Goal: Task Accomplishment & Management: Use online tool/utility

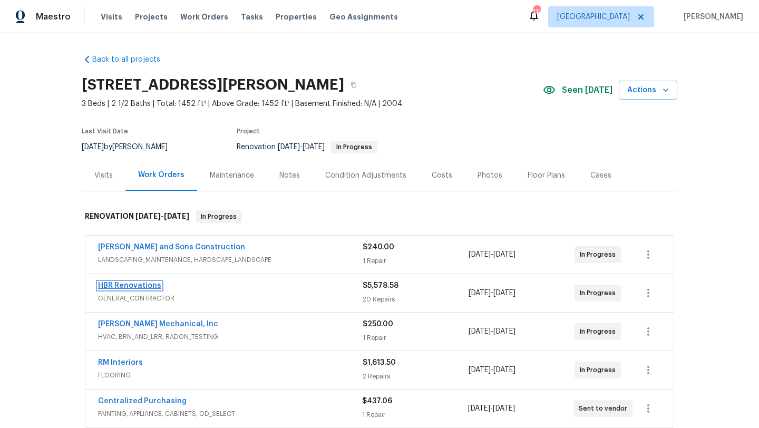
click at [155, 285] on link "HBR Renovations" at bounding box center [129, 285] width 63 height 7
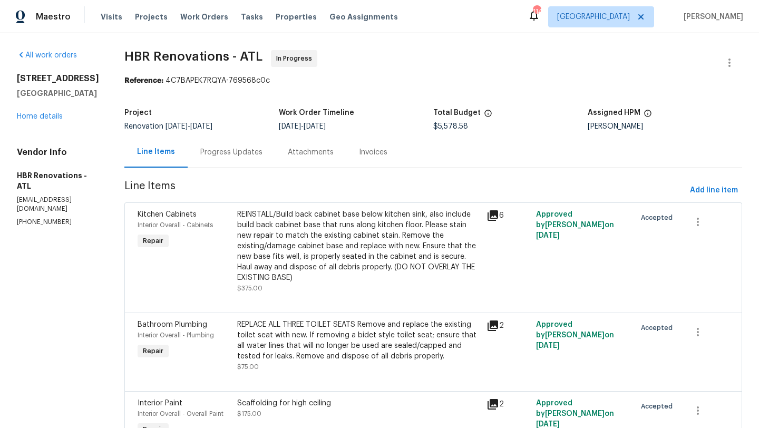
click at [245, 158] on div "Progress Updates" at bounding box center [231, 151] width 87 height 31
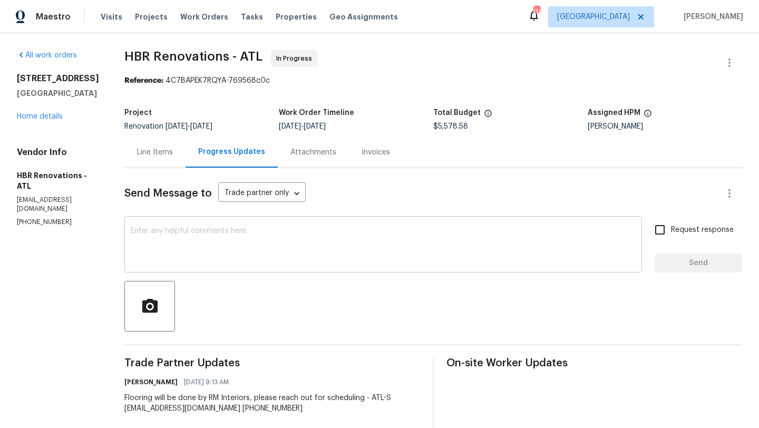
click at [245, 236] on textarea at bounding box center [383, 245] width 505 height 37
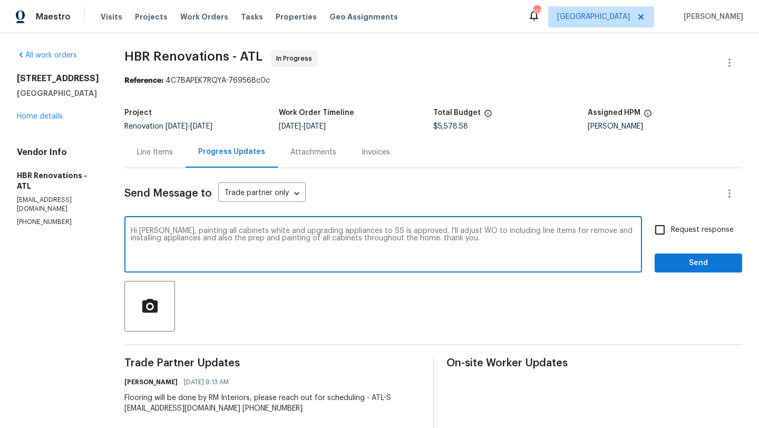
type textarea "Hi Wendy, painting all cabinets white and upgrading appliances to SS is approve…"
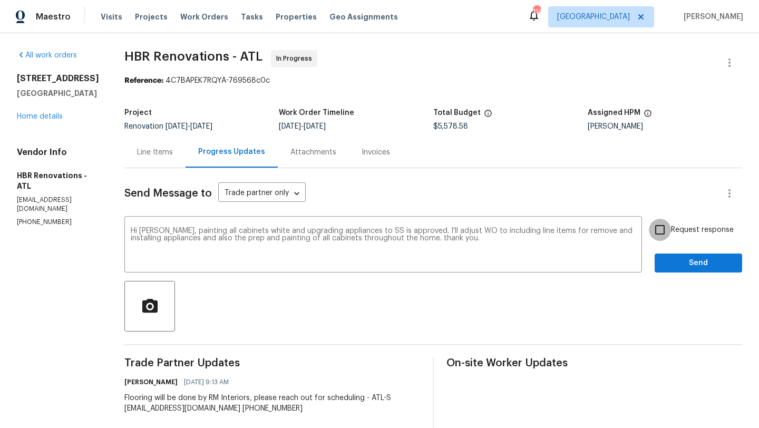
click at [659, 232] on input "Request response" at bounding box center [660, 230] width 22 height 22
checkbox input "true"
click at [504, 232] on textarea "Hi Wendy, painting all cabinets white and upgrading appliances to SS is approve…" at bounding box center [383, 245] width 505 height 37
click at [683, 269] on span "Send" at bounding box center [698, 263] width 71 height 13
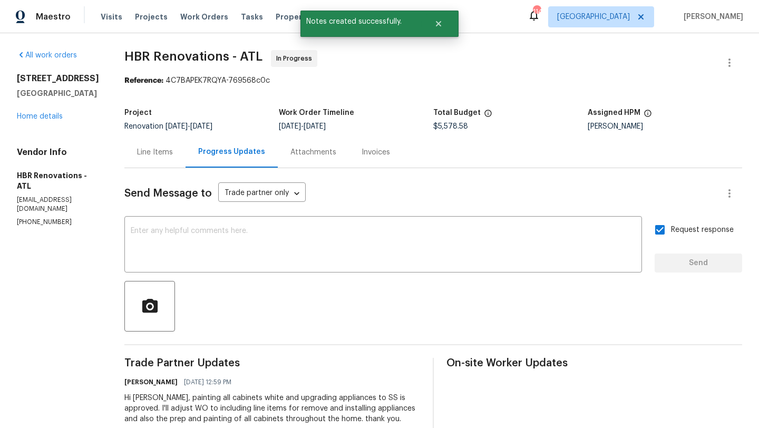
click at [141, 149] on div "Line Items" at bounding box center [155, 152] width 36 height 11
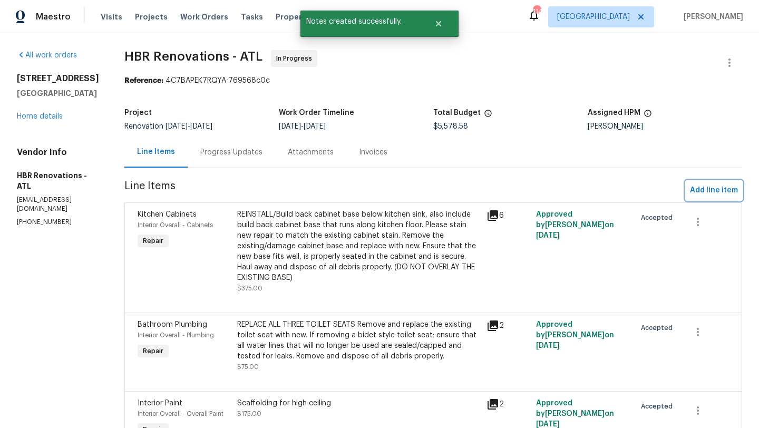
click at [697, 191] on span "Add line item" at bounding box center [714, 190] width 48 height 13
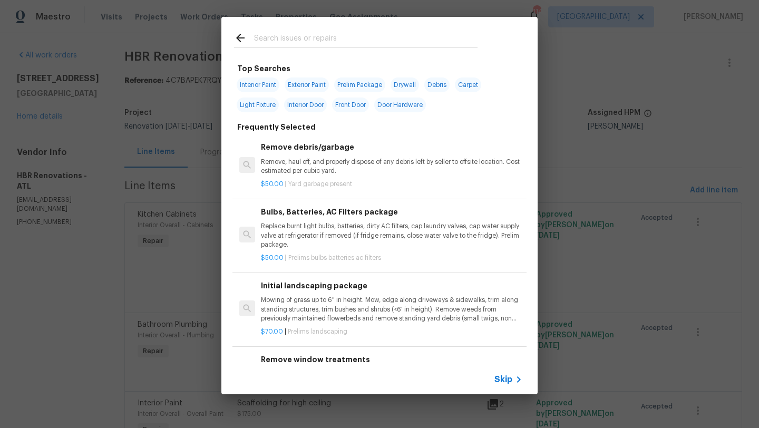
click at [312, 38] on input "text" at bounding box center [365, 40] width 223 height 16
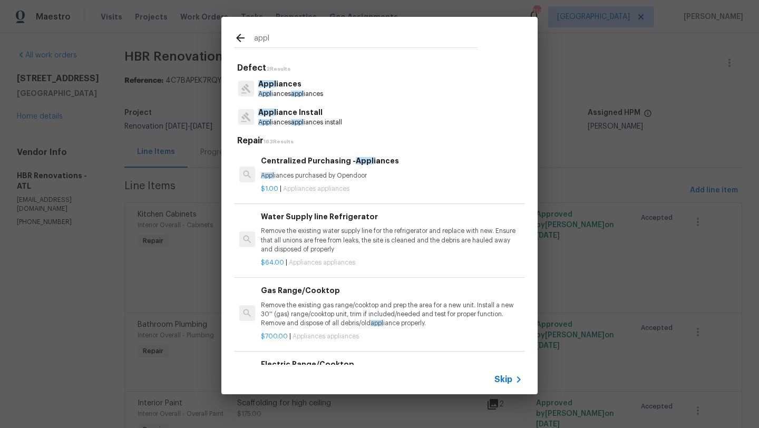
type input "appl"
click at [293, 113] on p "Appl iance Install" at bounding box center [300, 112] width 84 height 11
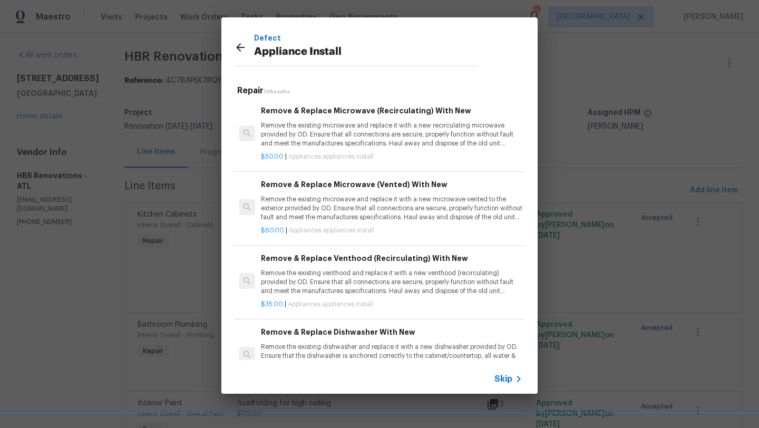
click at [321, 130] on p "Remove the existing microwave and replace it with a new recirculating microwave…" at bounding box center [391, 134] width 261 height 27
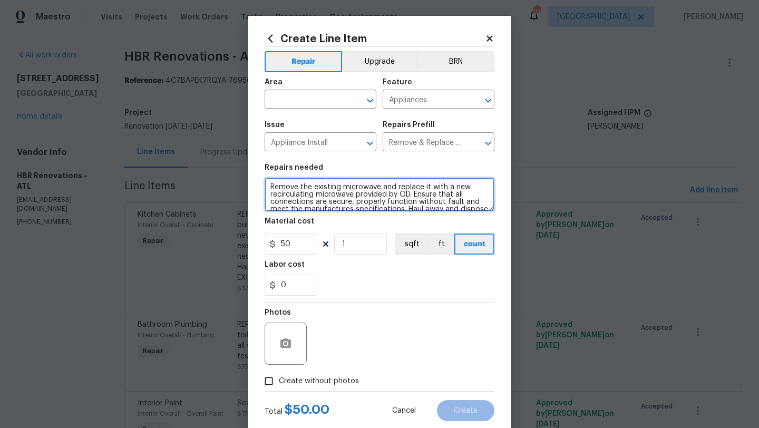
click at [381, 184] on textarea "Remove the existing microwave and replace it with a new recirculating microwave…" at bounding box center [380, 195] width 230 height 34
drag, startPoint x: 467, startPoint y: 197, endPoint x: 384, endPoint y: 194, distance: 82.8
click at [384, 194] on textarea "Remove the existing microwave, DISHWASHER AND ELECTRIC STOVE and replace it wit…" at bounding box center [380, 195] width 230 height 34
drag, startPoint x: 379, startPoint y: 188, endPoint x: 345, endPoint y: 188, distance: 34.3
click at [345, 188] on textarea "Remove the existing microwave, DISHWASHER AND ELECTRIC STOVE and replace it wit…" at bounding box center [380, 195] width 230 height 34
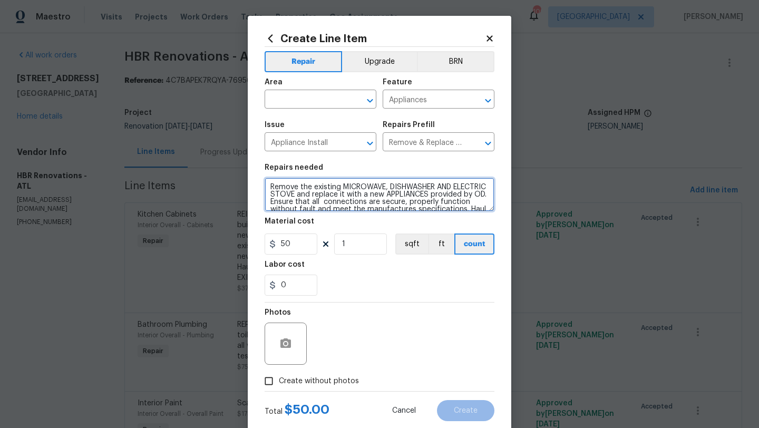
scroll to position [26, 0]
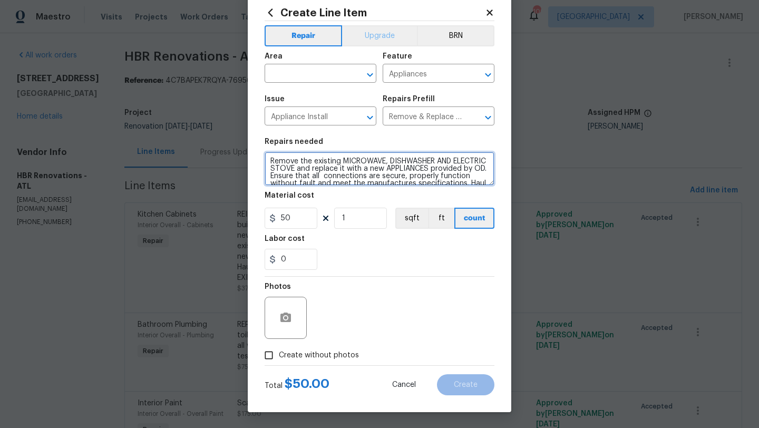
type textarea "Remove the existing MICROWAVE, DISHWASHER AND ELECTRIC STOVE and replace it wit…"
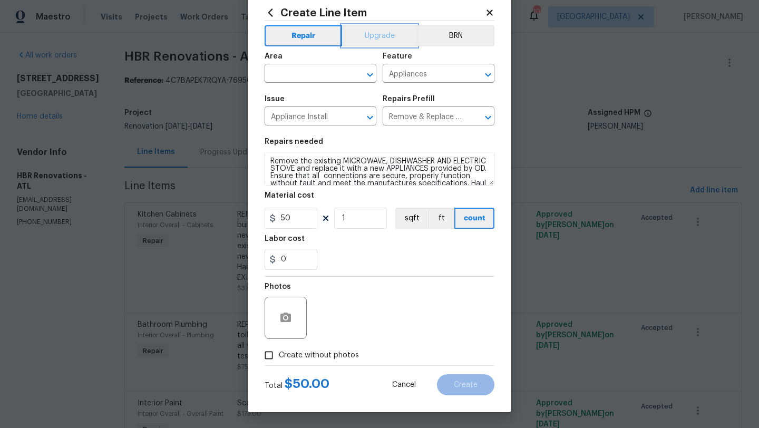
click at [382, 36] on button "Upgrade" at bounding box center [379, 35] width 75 height 21
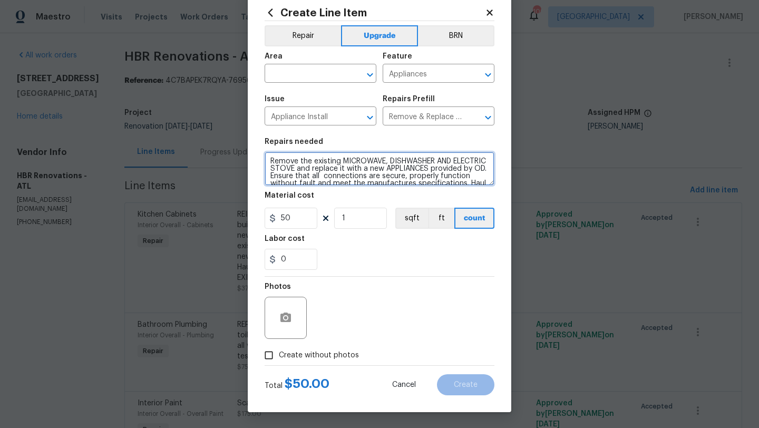
scroll to position [15, 0]
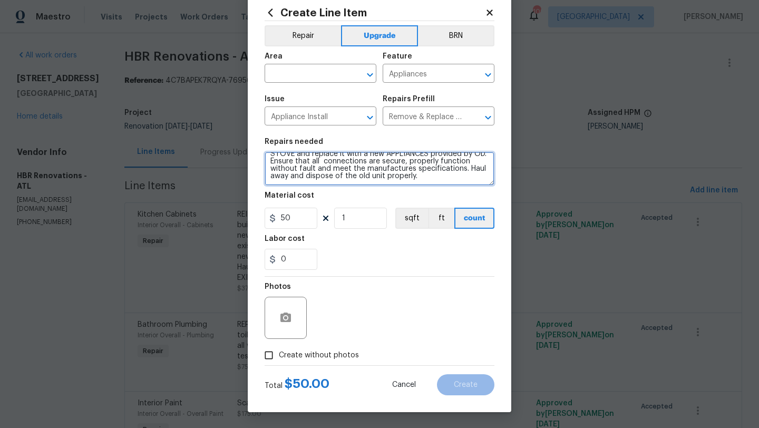
drag, startPoint x: 271, startPoint y: 160, endPoint x: 372, endPoint y: 202, distance: 108.9
click at [372, 202] on section "Repairs needed Remove the existing MICROWAVE, DISHWASHER AND ELECTRIC STOVE and…" at bounding box center [380, 204] width 230 height 144
click at [334, 73] on input "text" at bounding box center [306, 74] width 82 height 16
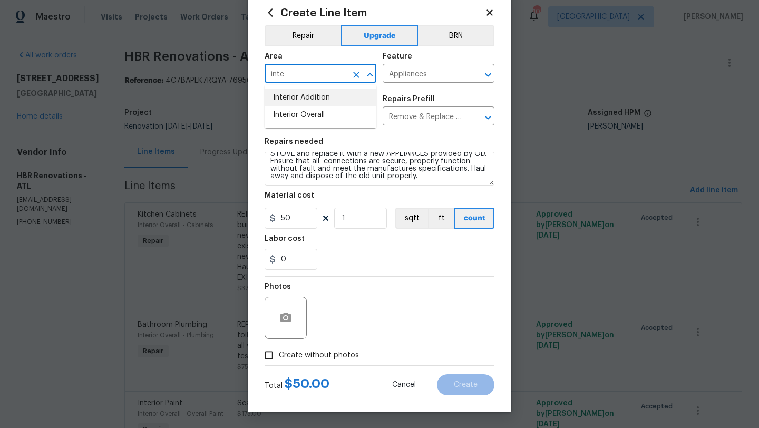
click at [307, 101] on li "Interior Addition" at bounding box center [321, 97] width 112 height 17
drag, startPoint x: 331, startPoint y: 78, endPoint x: 299, endPoint y: 76, distance: 31.7
click at [299, 76] on input "Interior Addition" at bounding box center [306, 74] width 82 height 16
click at [302, 90] on li "Interior Overall" at bounding box center [321, 97] width 112 height 17
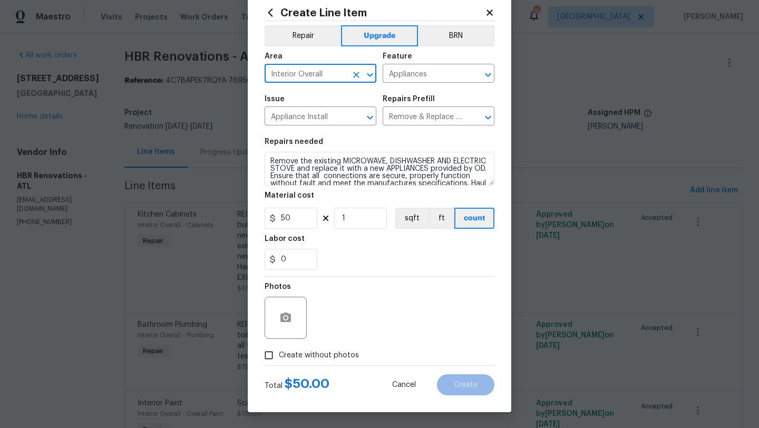
type input "Interior Overall"
click at [303, 211] on input "50" at bounding box center [291, 218] width 53 height 21
type input "165"
click at [357, 243] on div "Labor cost" at bounding box center [380, 242] width 230 height 14
click at [288, 312] on icon "button" at bounding box center [285, 317] width 13 height 13
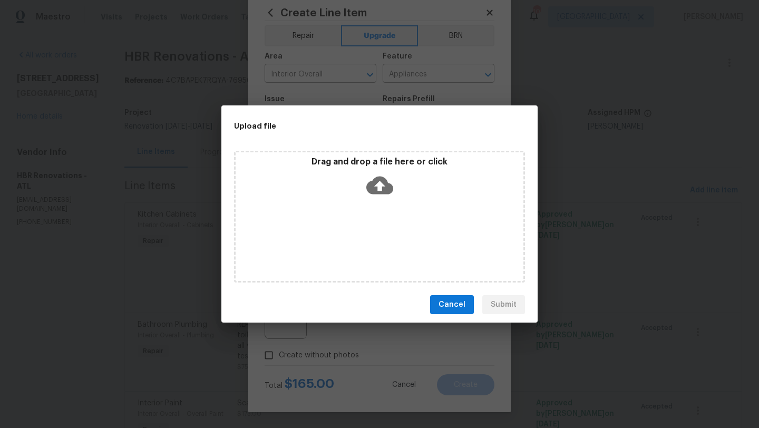
click at [403, 185] on div "Drag and drop a file here or click" at bounding box center [380, 179] width 288 height 45
click at [453, 307] on span "Cancel" at bounding box center [451, 304] width 27 height 13
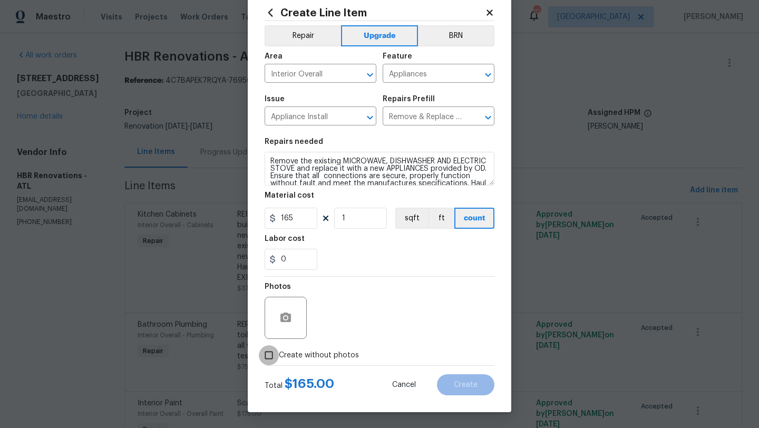
click at [271, 356] on input "Create without photos" at bounding box center [269, 355] width 20 height 20
checkbox input "true"
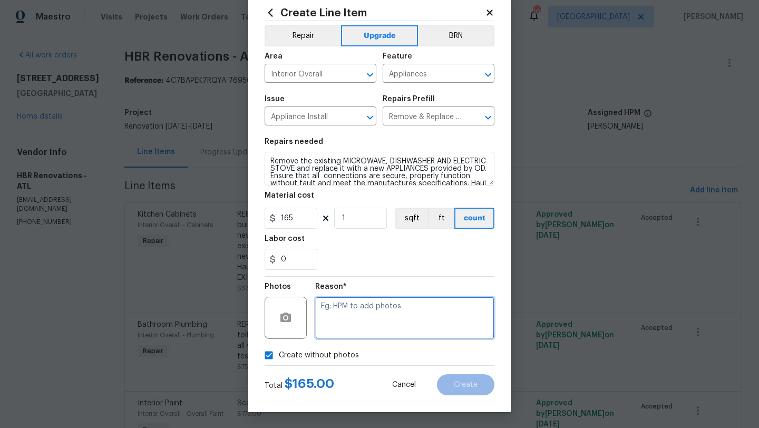
click at [328, 321] on textarea at bounding box center [404, 318] width 179 height 42
type textarea "TBA"
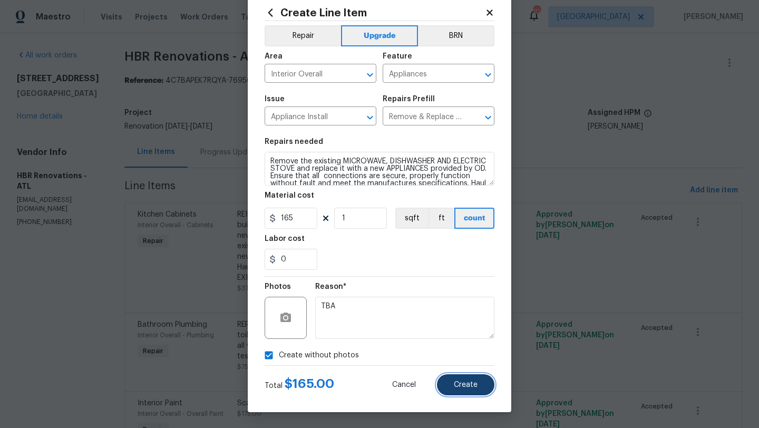
click at [454, 382] on span "Create" at bounding box center [466, 385] width 24 height 8
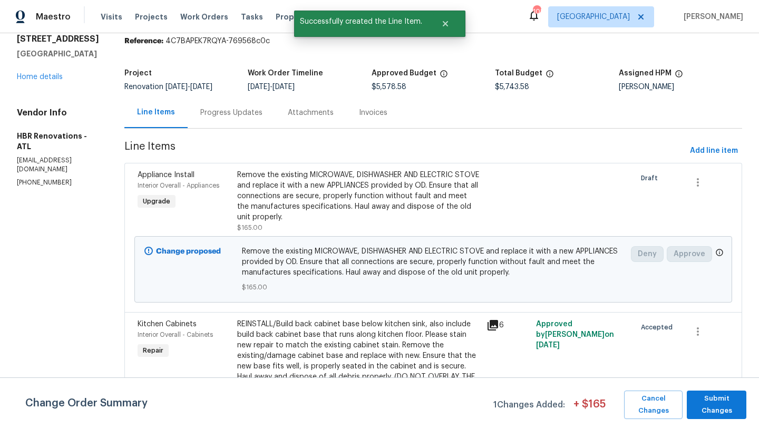
scroll to position [41, 0]
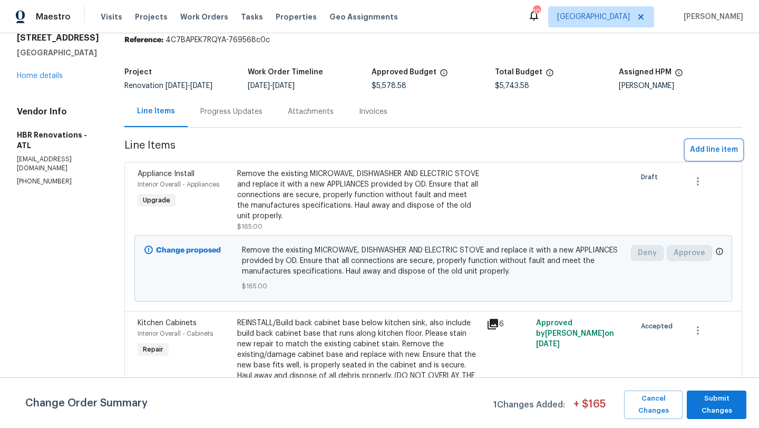
click at [696, 154] on span "Add line item" at bounding box center [714, 149] width 48 height 13
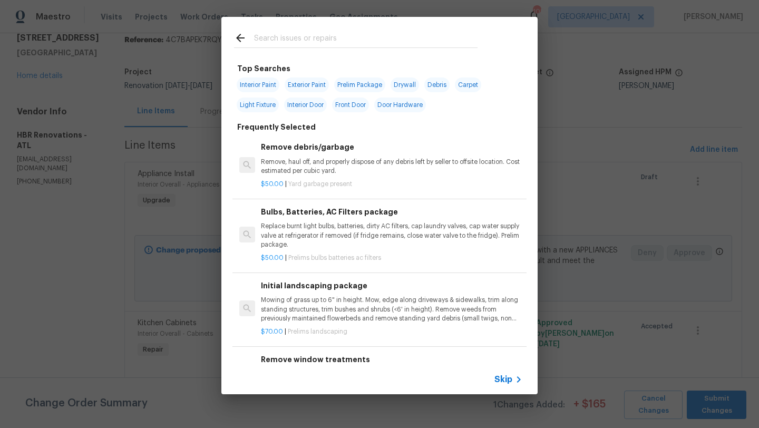
click at [291, 43] on input "text" at bounding box center [365, 40] width 223 height 16
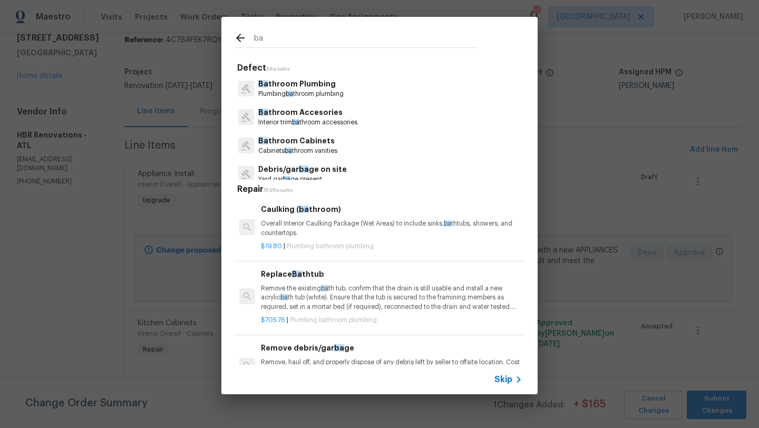
type input "b"
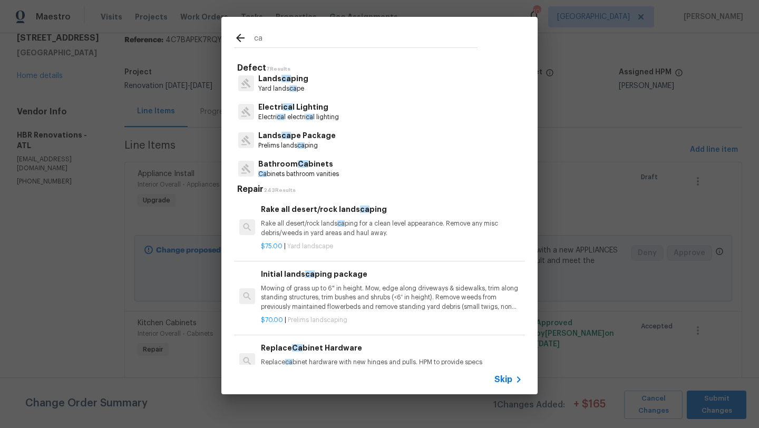
scroll to position [0, 0]
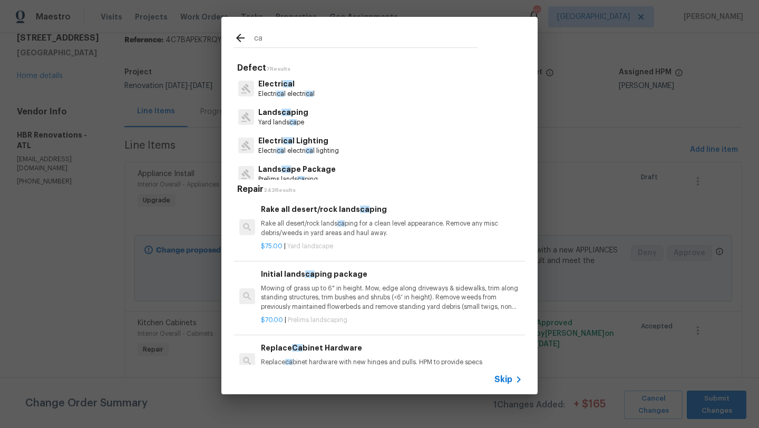
type input "c"
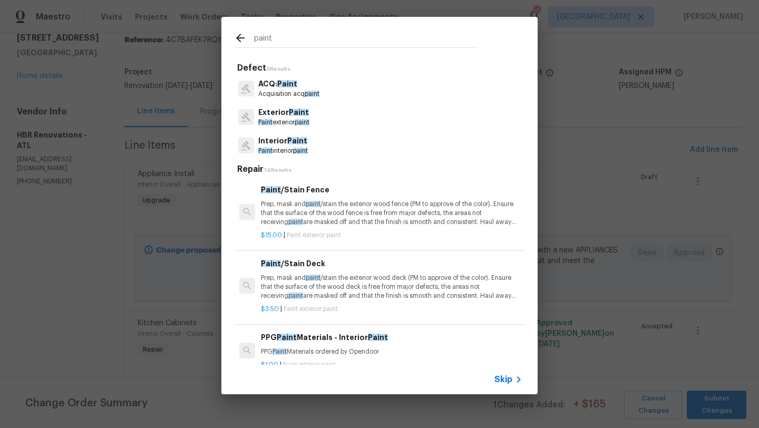
type input "paint"
click at [300, 142] on span "Paint" at bounding box center [297, 140] width 20 height 7
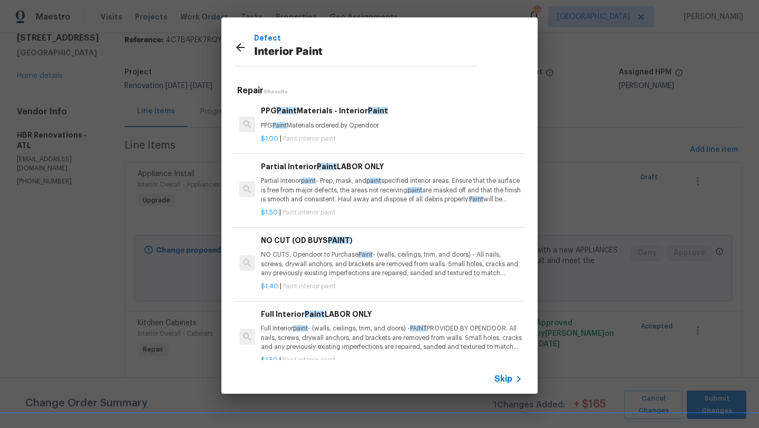
click at [243, 50] on icon at bounding box center [240, 47] width 13 height 13
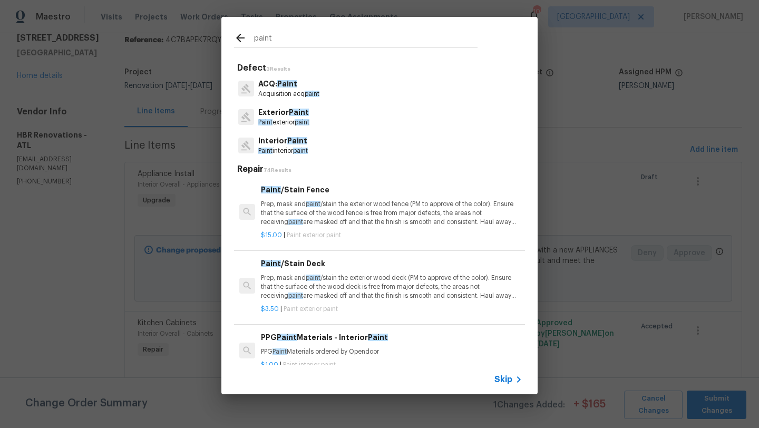
click at [274, 39] on input "paint" at bounding box center [365, 40] width 223 height 16
type input "p"
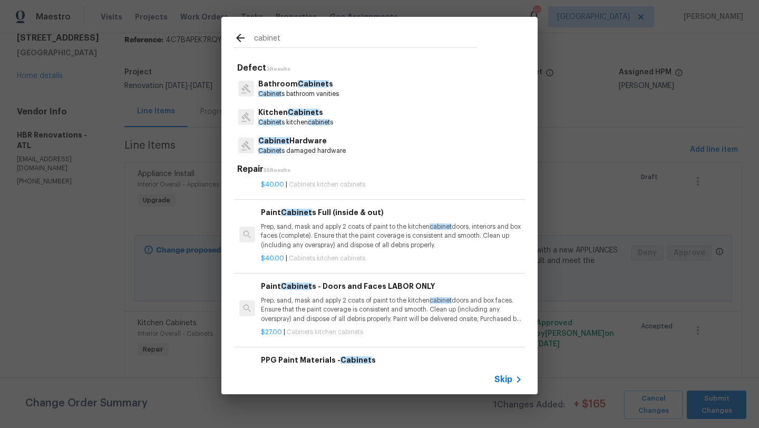
scroll to position [1031, 0]
type input "cabinet"
click at [334, 232] on p "Prep, sand, mask and apply 2 coats of paint to the kitchen cabinet doors, inter…" at bounding box center [391, 234] width 261 height 27
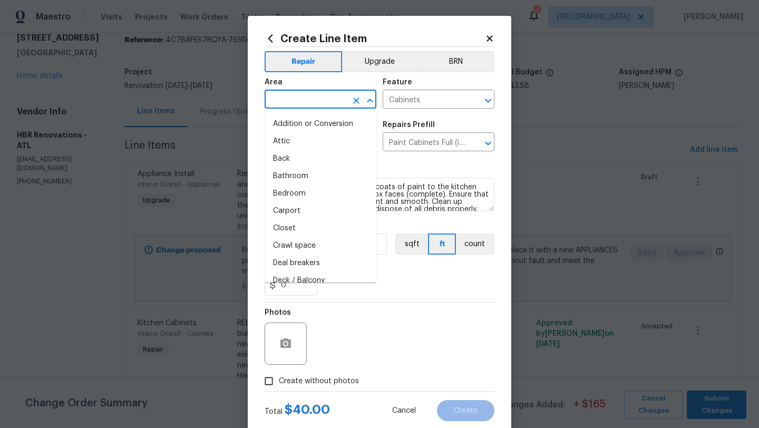
click at [329, 102] on input "text" at bounding box center [306, 100] width 82 height 16
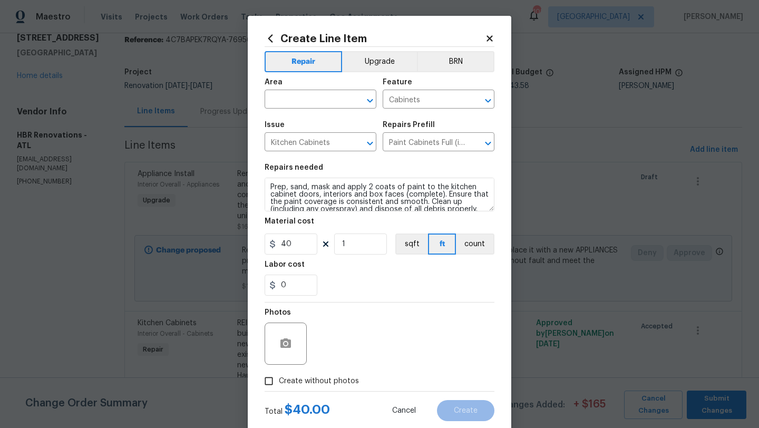
click at [399, 285] on div "0" at bounding box center [380, 285] width 230 height 21
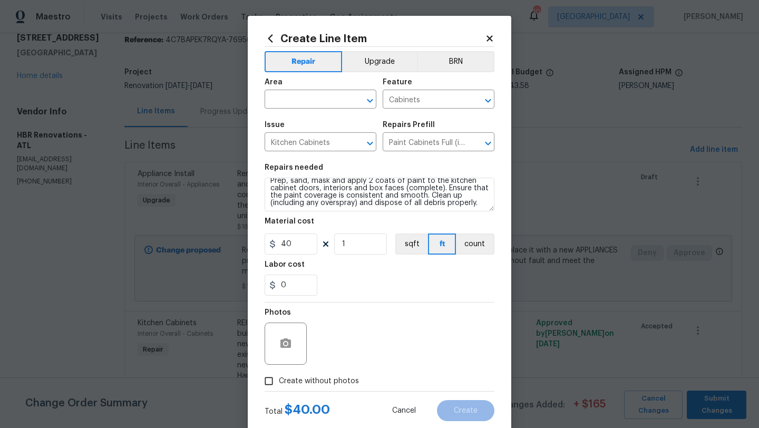
scroll to position [0, 0]
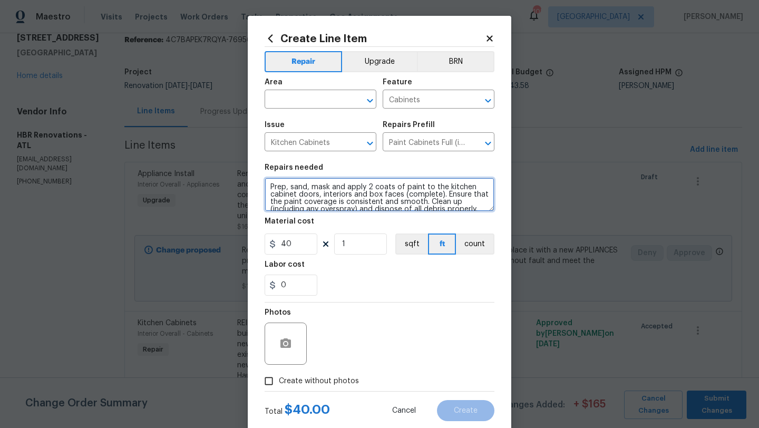
click at [471, 189] on textarea "Prep, sand, mask and apply 2 coats of paint to the kitchen cabinet doors, inter…" at bounding box center [380, 195] width 230 height 34
type textarea "Prep, sand, mask and apply 2 coats of paint to the KITCHEN AND BATHROOM cabinet…"
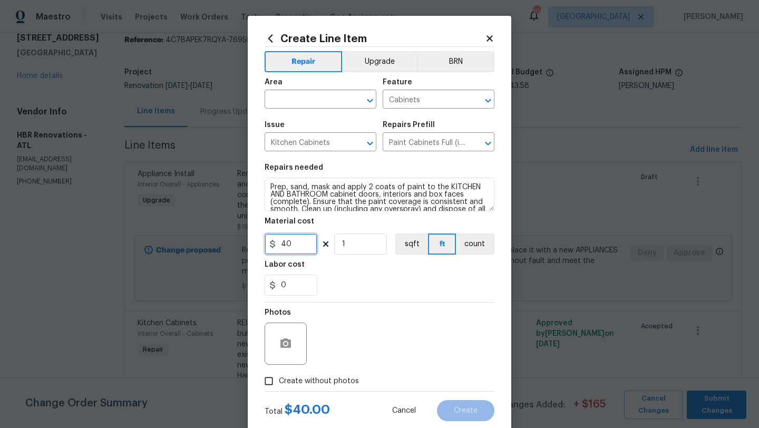
click at [305, 244] on input "40" at bounding box center [291, 243] width 53 height 21
click at [346, 247] on input "1" at bounding box center [360, 243] width 53 height 21
type input "40"
click at [353, 286] on div "0" at bounding box center [380, 285] width 230 height 21
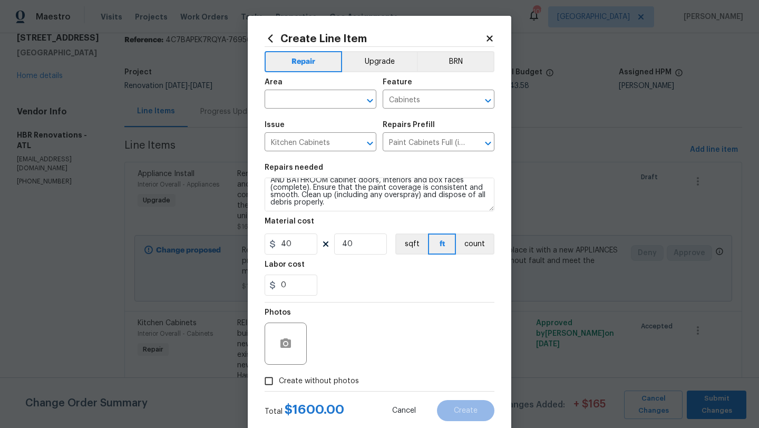
scroll to position [15, 0]
click at [272, 36] on icon at bounding box center [271, 39] width 12 height 12
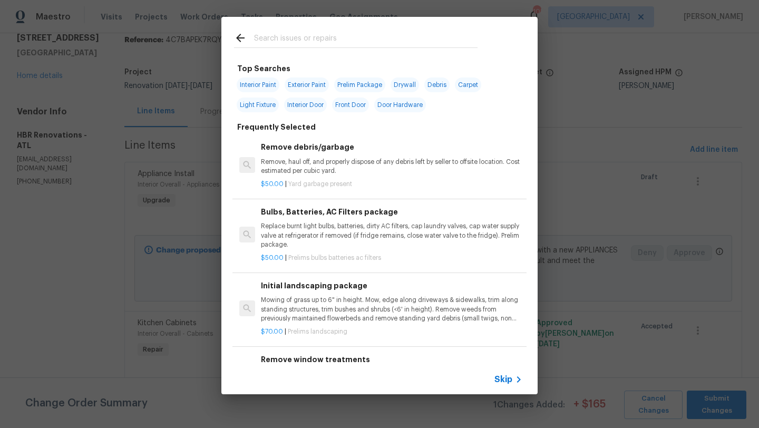
click at [310, 37] on input "text" at bounding box center [365, 40] width 223 height 16
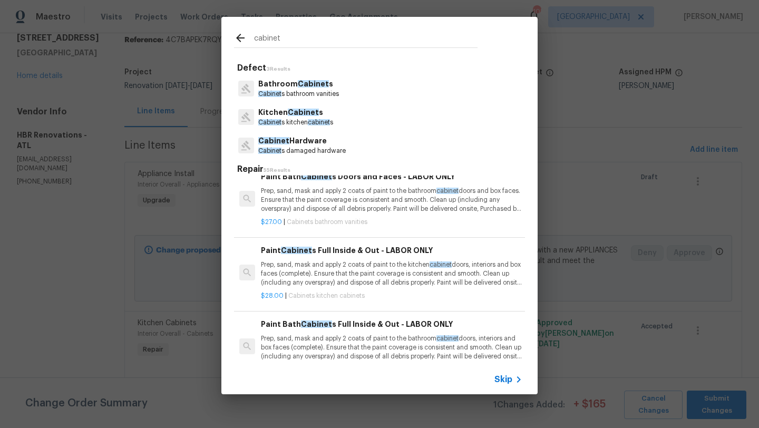
scroll to position [1269, 0]
type input "cabinet"
click at [327, 272] on p "Prep, sand, mask and apply 2 coats of paint to the kitchen cabinet doors, inter…" at bounding box center [391, 273] width 261 height 27
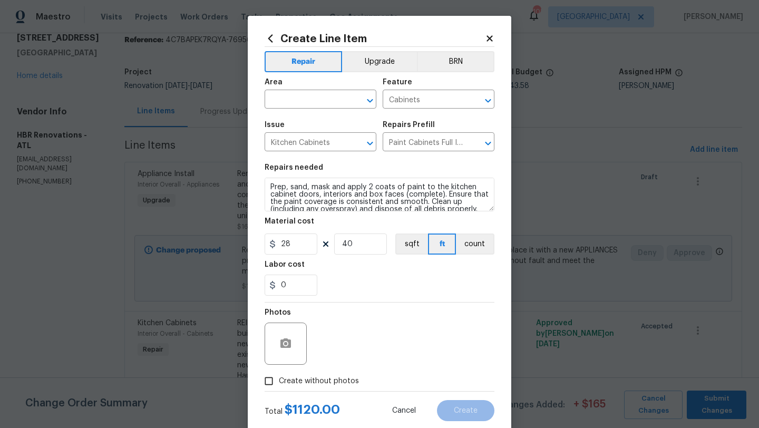
scroll to position [1, 0]
click at [470, 188] on textarea "Prep, sand, mask and apply 2 coats of paint to the kitchen cabinet doors, inter…" at bounding box center [380, 195] width 230 height 34
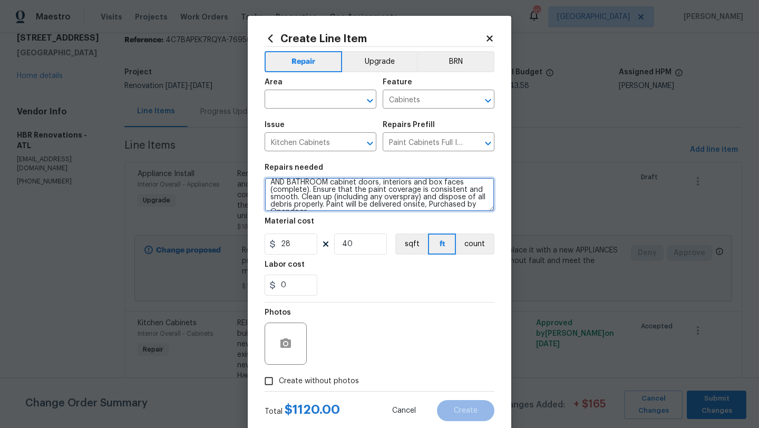
scroll to position [22, 0]
type textarea "Prep, sand, mask and apply 2 coats of paint to the KITCHEN AND BATHROOM cabinet…"
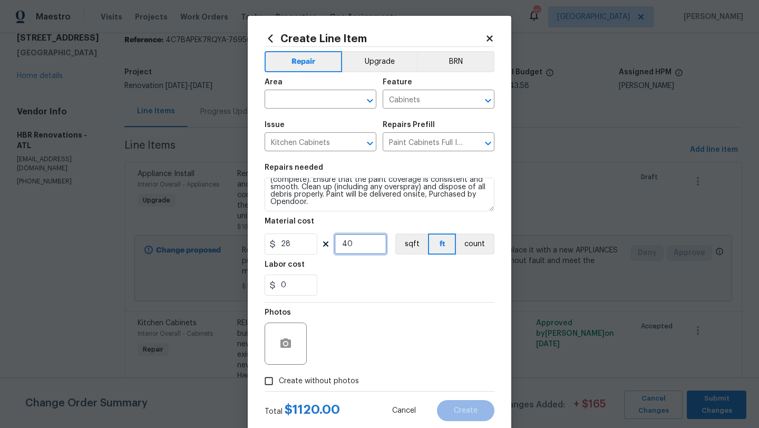
click at [358, 246] on input "40" at bounding box center [360, 243] width 53 height 21
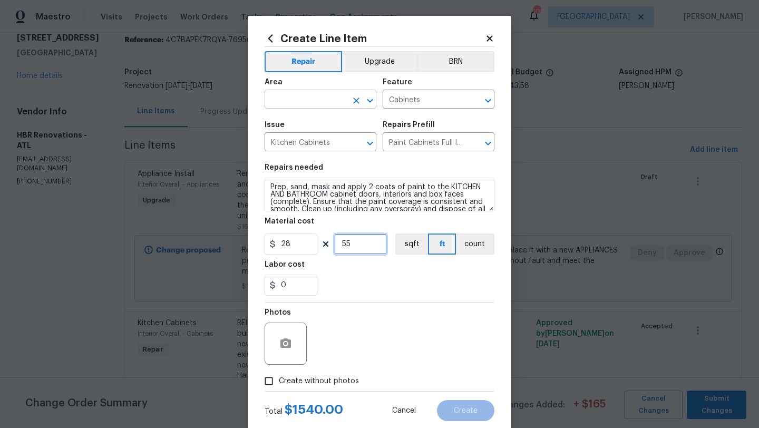
type input "55"
click at [338, 100] on input "text" at bounding box center [306, 100] width 82 height 16
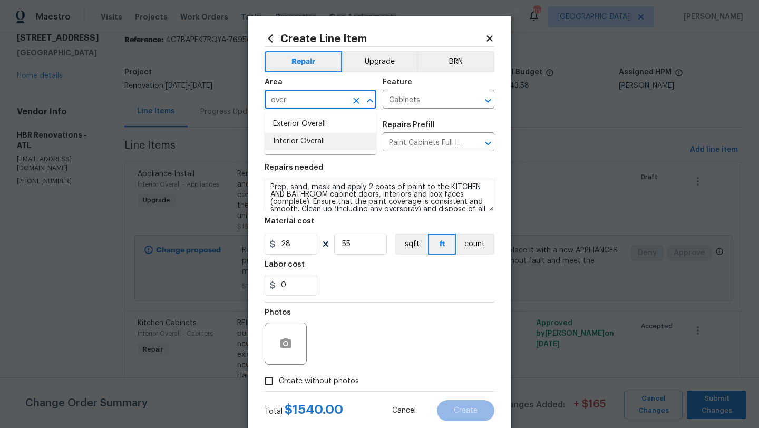
click at [319, 139] on li "Interior Overall" at bounding box center [321, 141] width 112 height 17
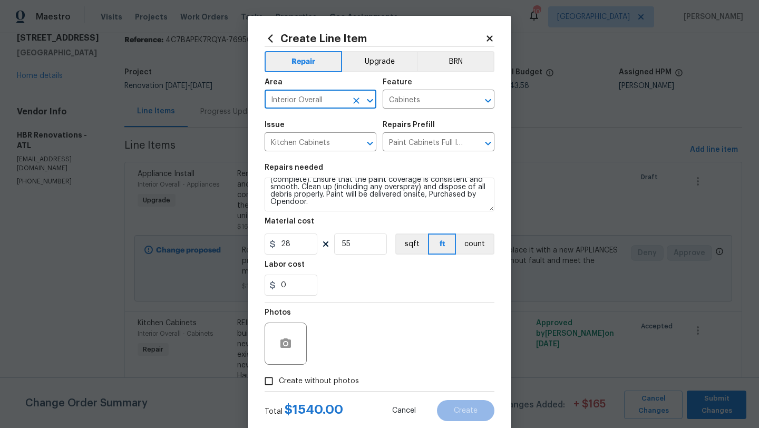
type input "Interior Overall"
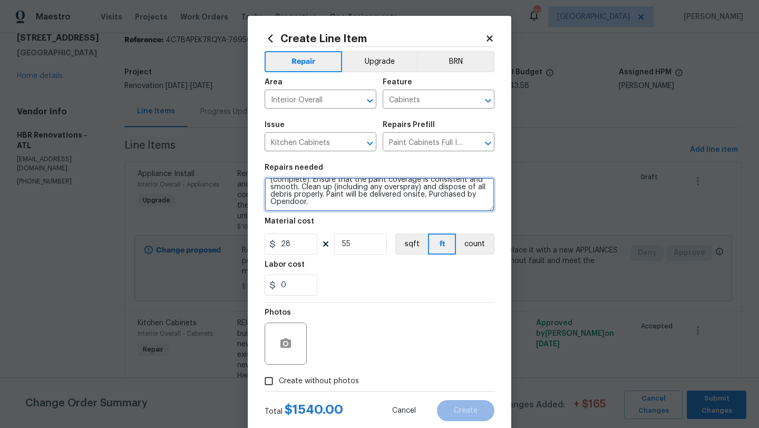
click at [318, 203] on textarea "Prep, sand, mask and apply 2 coats of paint to the KITCHEN AND BATHROOM cabinet…" at bounding box center [380, 195] width 230 height 34
type textarea "Prep, sand, mask and apply 2 coats of paint to the KITCHEN AND BATHROOM cabinet…"
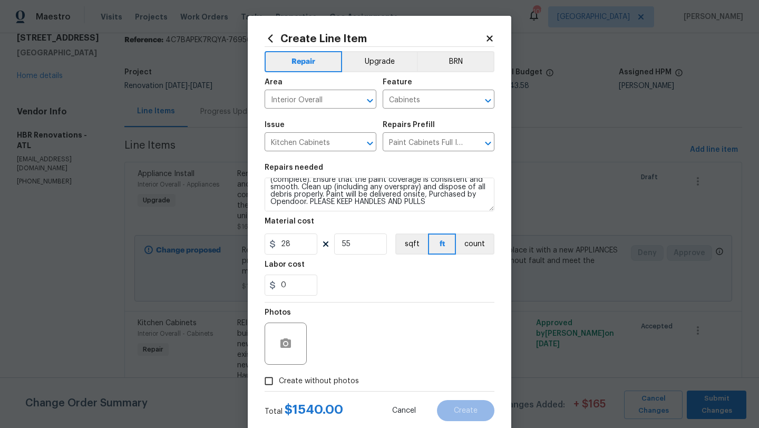
click at [270, 380] on input "Create without photos" at bounding box center [269, 381] width 20 height 20
checkbox input "true"
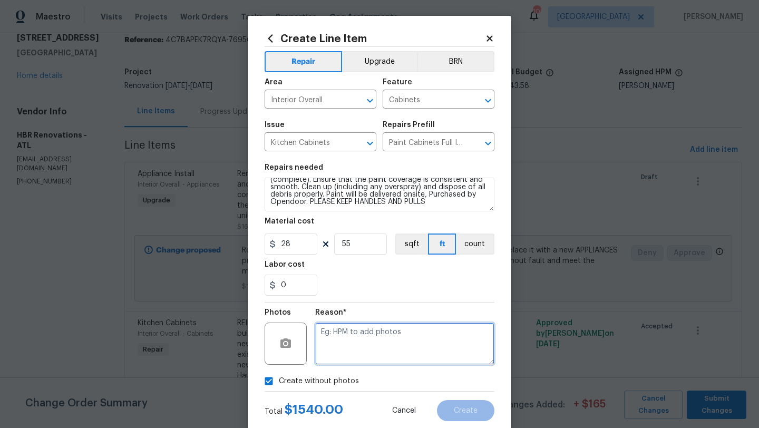
click at [347, 340] on textarea at bounding box center [404, 344] width 179 height 42
type textarea "TBA"
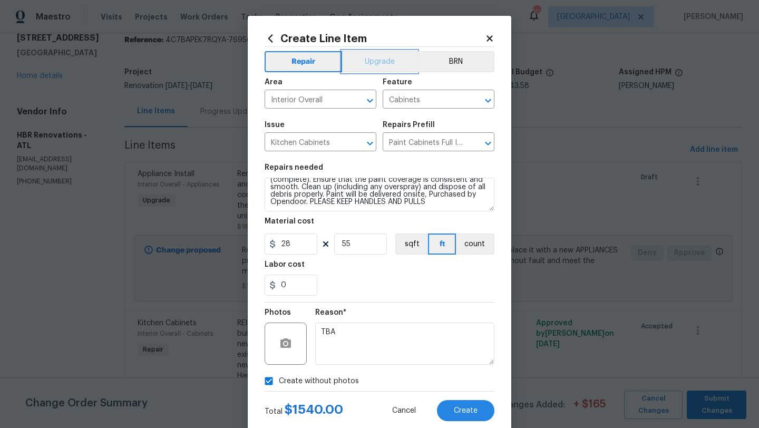
click at [368, 62] on button "Upgrade" at bounding box center [379, 61] width 75 height 21
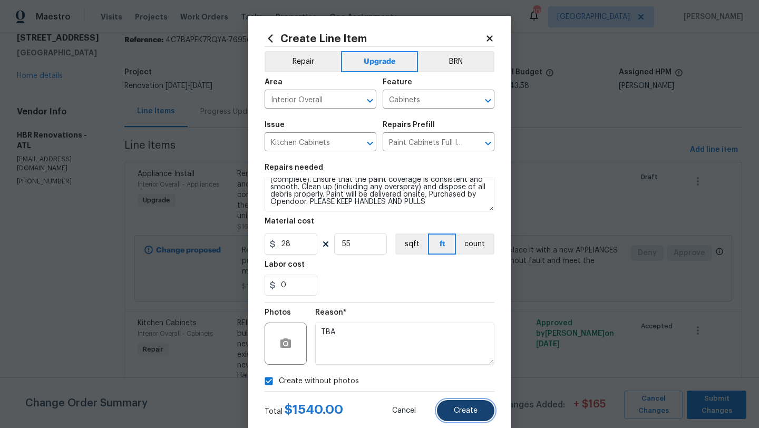
click at [460, 416] on button "Create" at bounding box center [465, 410] width 57 height 21
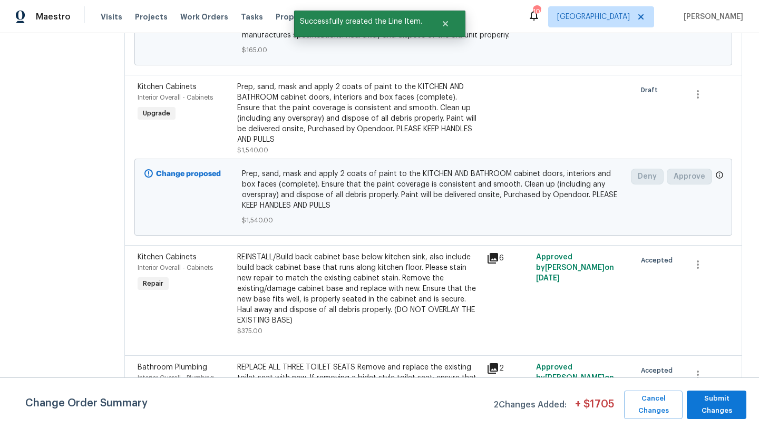
scroll to position [280, 0]
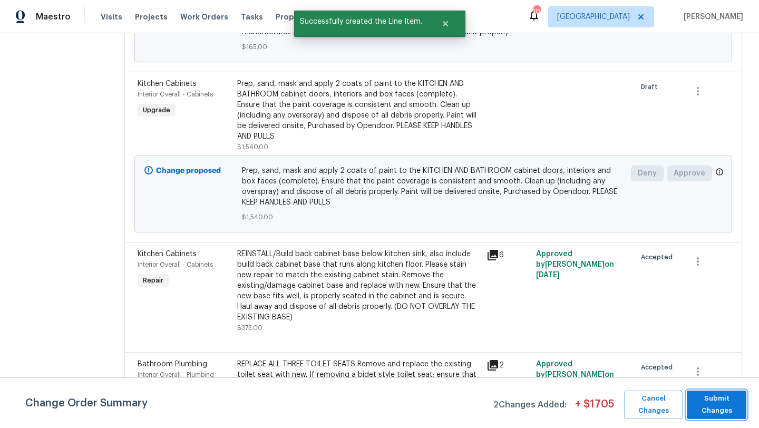
click at [711, 397] on span "Submit Changes" at bounding box center [716, 405] width 49 height 24
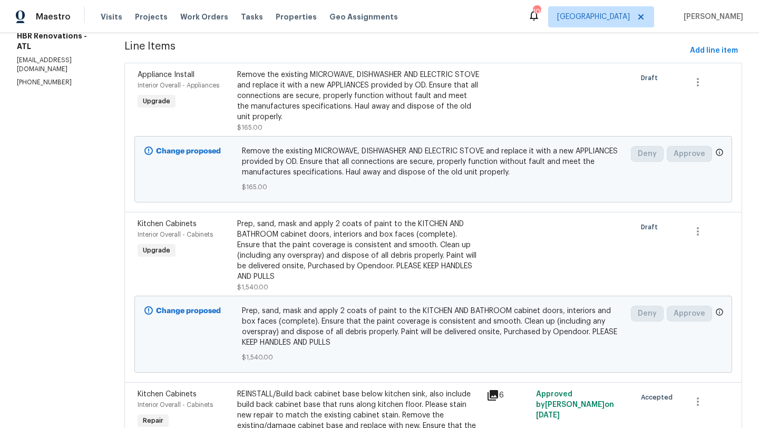
scroll to position [0, 0]
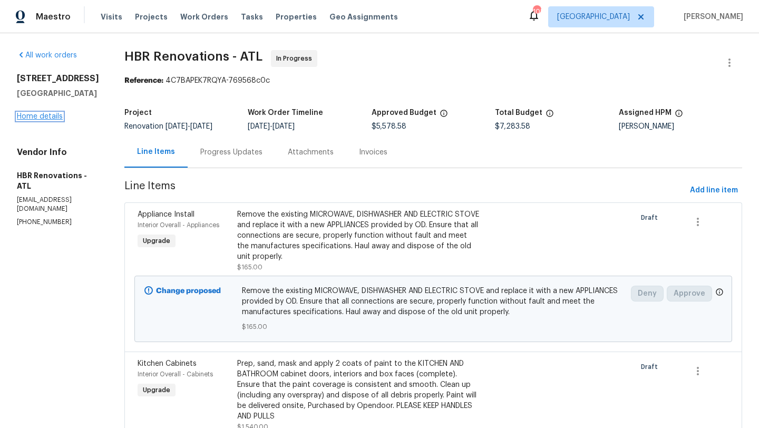
click at [54, 120] on link "Home details" at bounding box center [40, 116] width 46 height 7
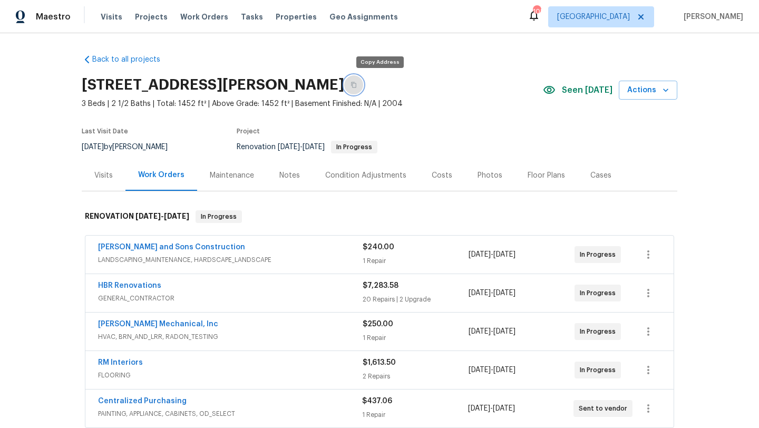
click at [357, 87] on icon "button" at bounding box center [353, 85] width 6 height 6
click at [159, 284] on div "HBR Renovations" at bounding box center [230, 286] width 265 height 13
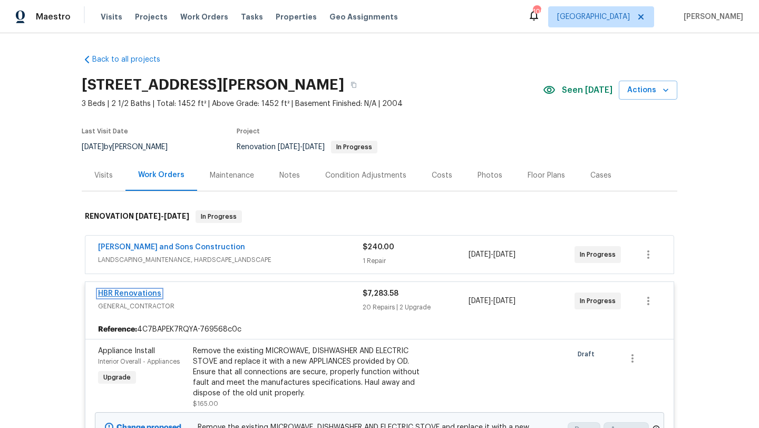
click at [150, 291] on link "HBR Renovations" at bounding box center [129, 293] width 63 height 7
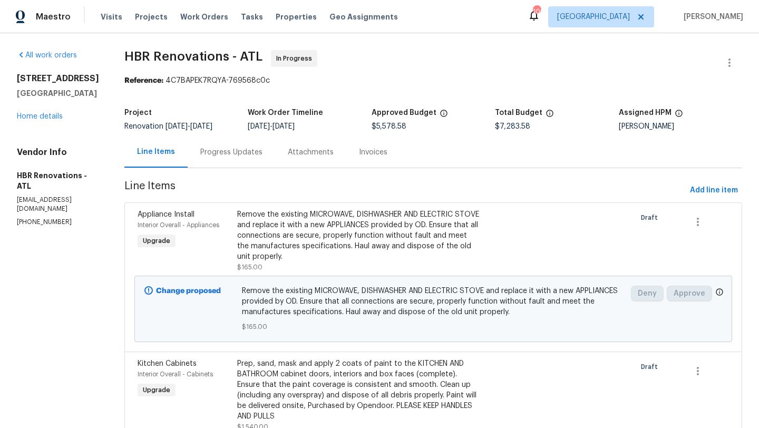
click at [241, 154] on div "Progress Updates" at bounding box center [231, 152] width 62 height 11
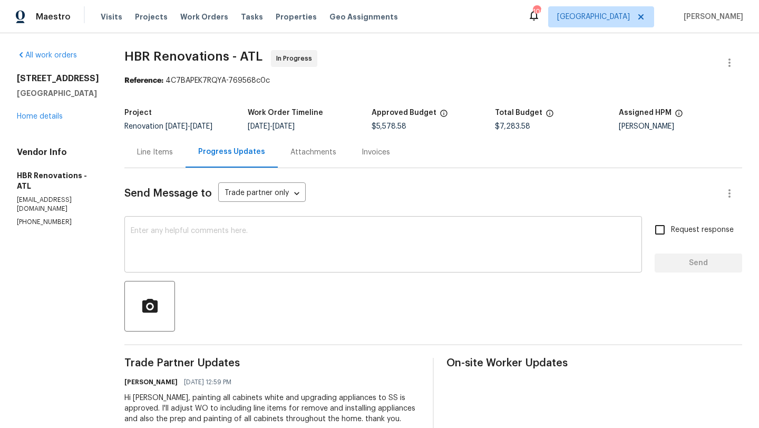
click at [228, 243] on textarea at bounding box center [383, 245] width 505 height 37
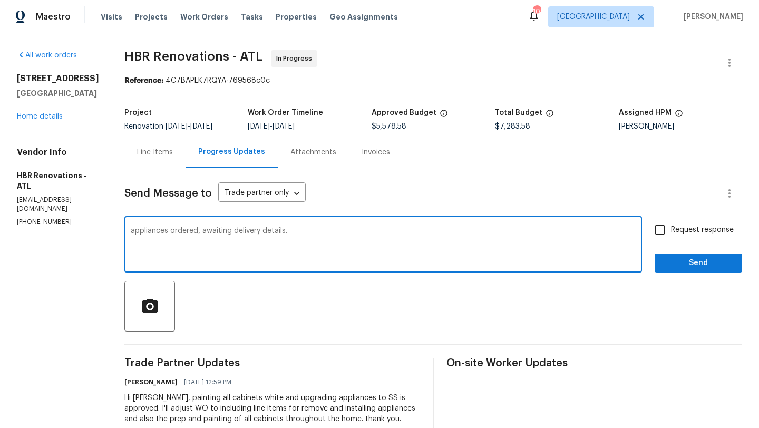
click at [131, 234] on textarea "appliances ordered, awaiting delivery details." at bounding box center [383, 245] width 505 height 37
type textarea "New appliances ordered, awaiting delivery details."
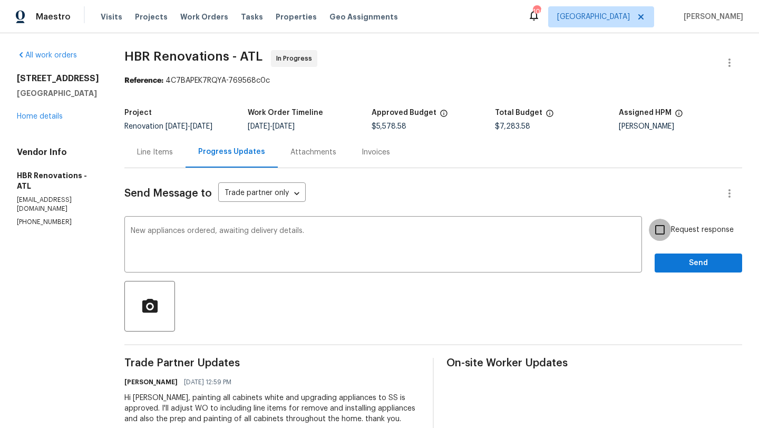
click at [658, 233] on input "Request response" at bounding box center [660, 230] width 22 height 22
checkbox input "true"
click at [673, 267] on span "Send" at bounding box center [698, 263] width 71 height 13
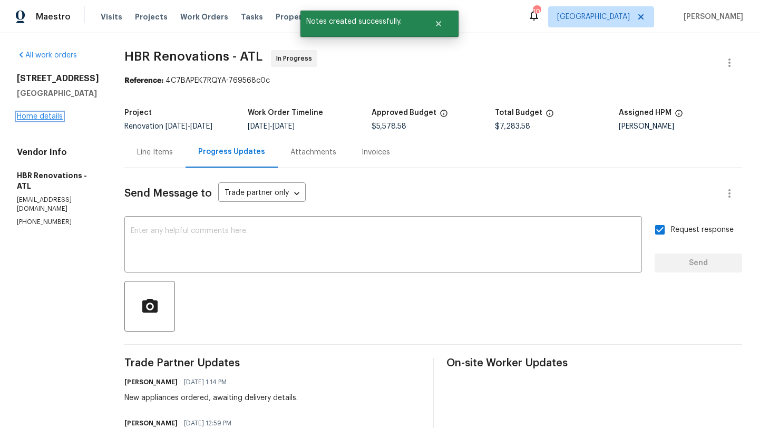
click at [43, 120] on link "Home details" at bounding box center [40, 116] width 46 height 7
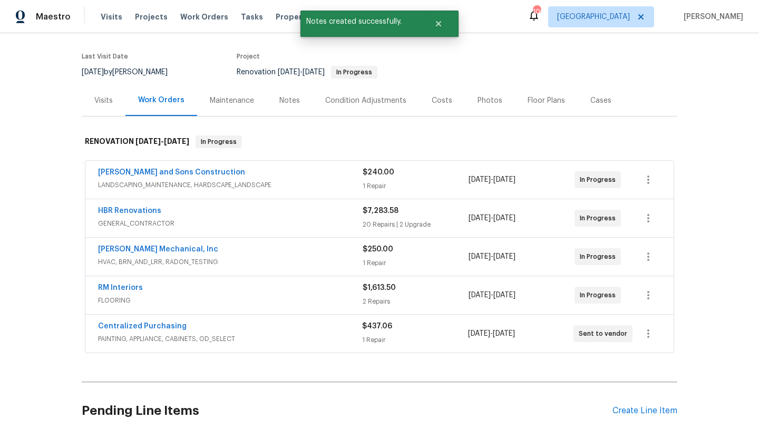
scroll to position [48, 0]
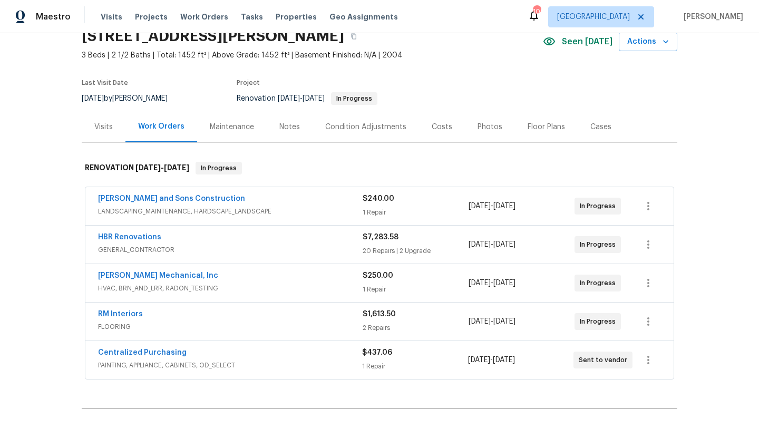
click at [283, 130] on div "Notes" at bounding box center [289, 127] width 21 height 11
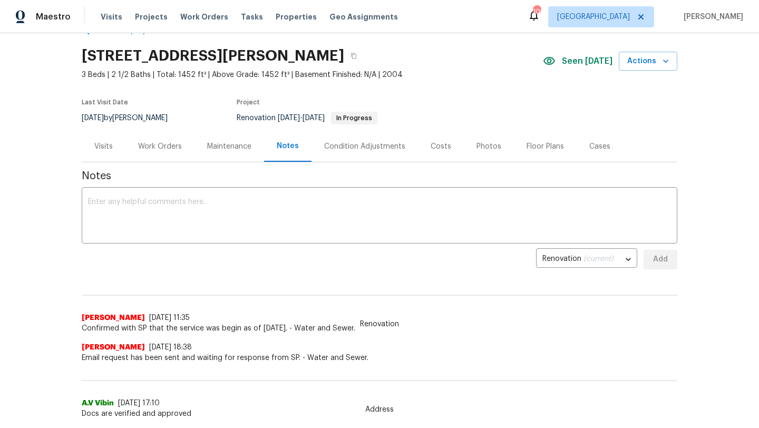
scroll to position [21, 0]
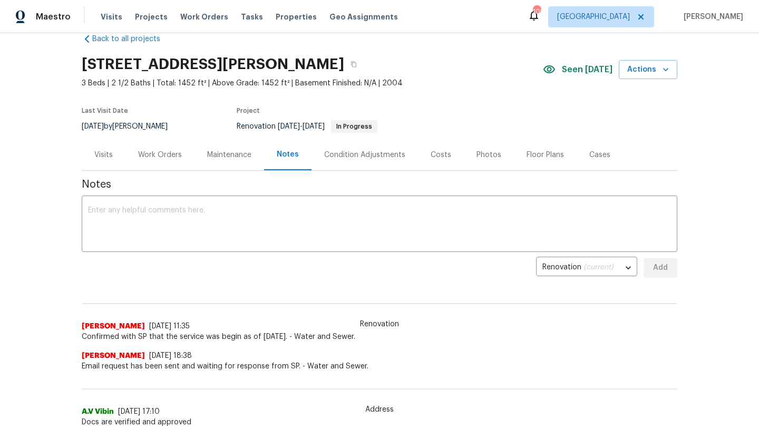
click at [175, 158] on div "Work Orders" at bounding box center [160, 155] width 44 height 11
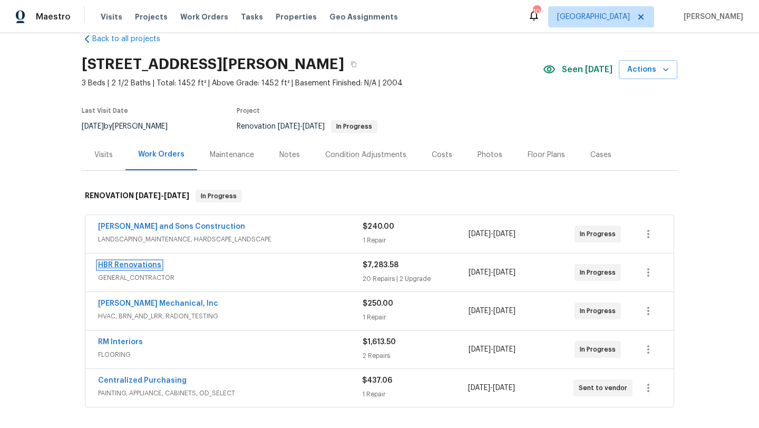
click at [151, 265] on link "HBR Renovations" at bounding box center [129, 264] width 63 height 7
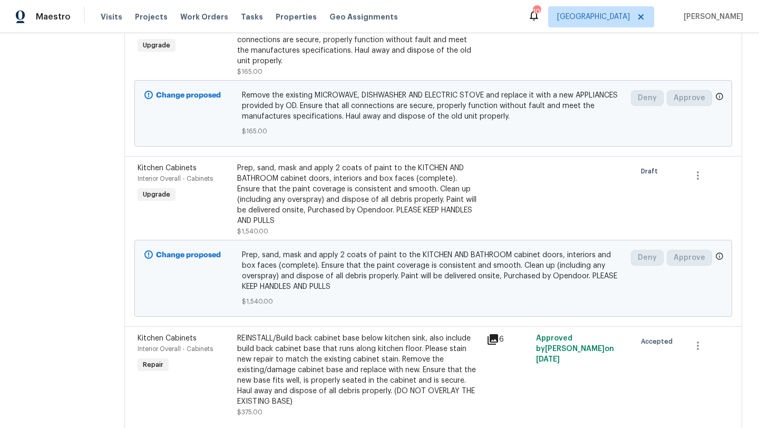
scroll to position [212, 0]
